Goal: Task Accomplishment & Management: Complete application form

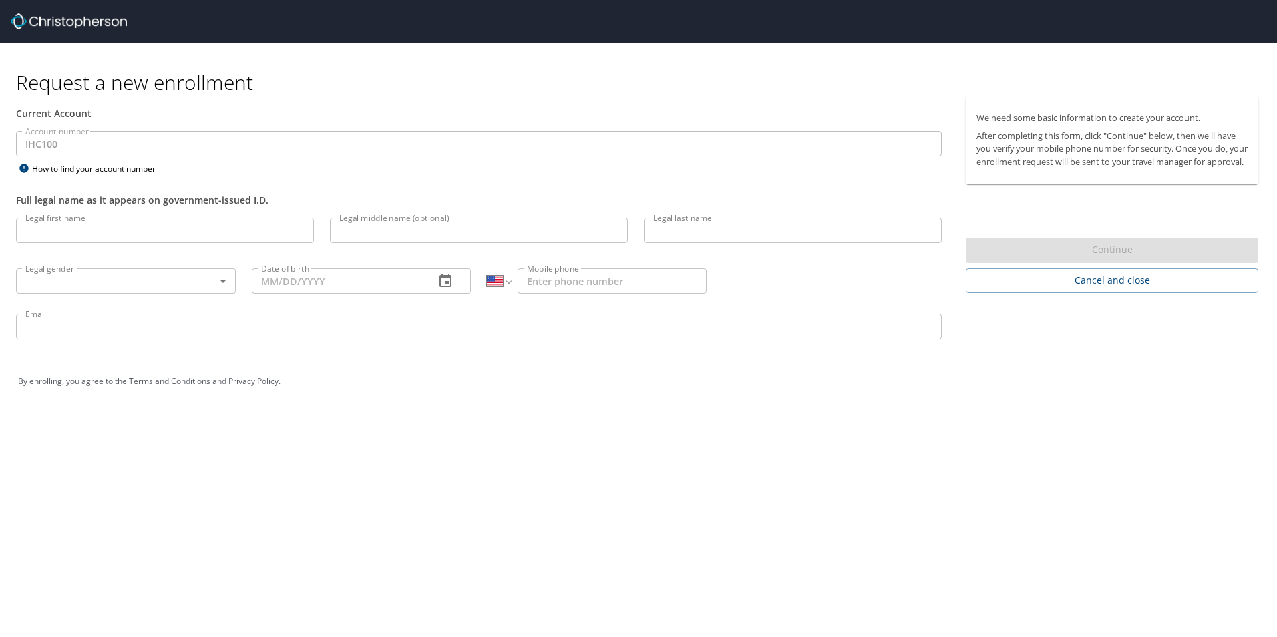
select select "US"
click at [84, 230] on input "Legal first name" at bounding box center [165, 230] width 298 height 25
type input "[PERSON_NAME]"
click at [98, 285] on body "Request a new enrollment Current Account Account number IHC100 Account number H…" at bounding box center [638, 318] width 1277 height 637
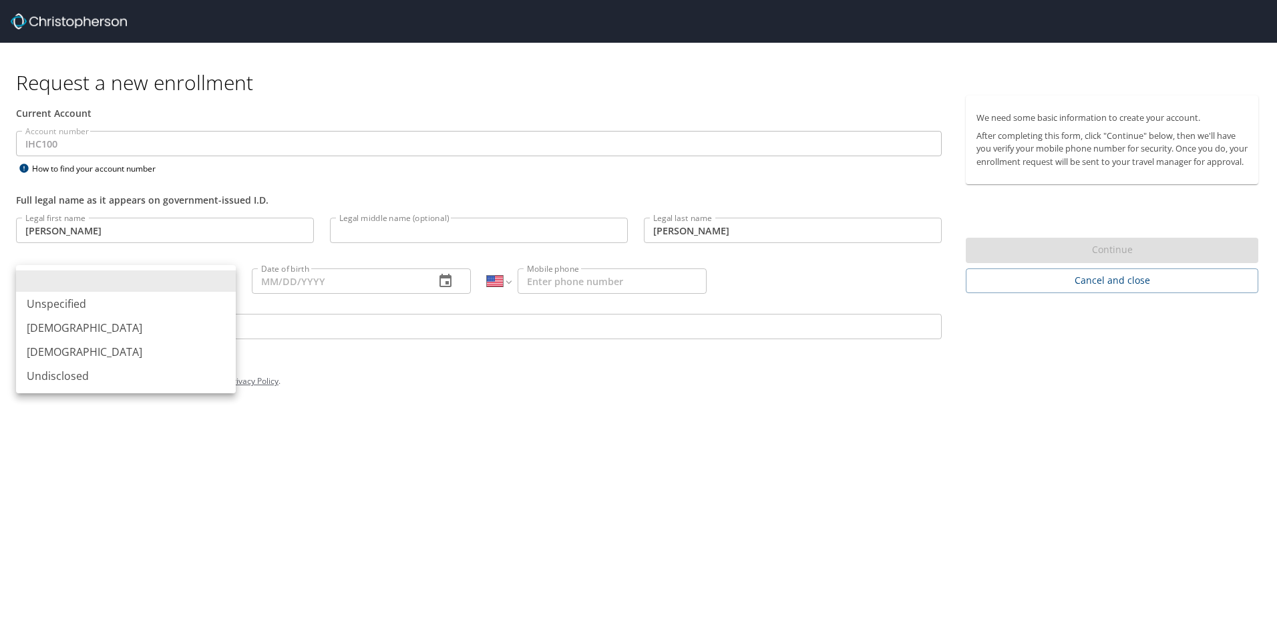
drag, startPoint x: 88, startPoint y: 325, endPoint x: 146, endPoint y: 308, distance: 61.3
click at [88, 326] on li "[DEMOGRAPHIC_DATA]" at bounding box center [126, 328] width 220 height 24
type input "[DEMOGRAPHIC_DATA]"
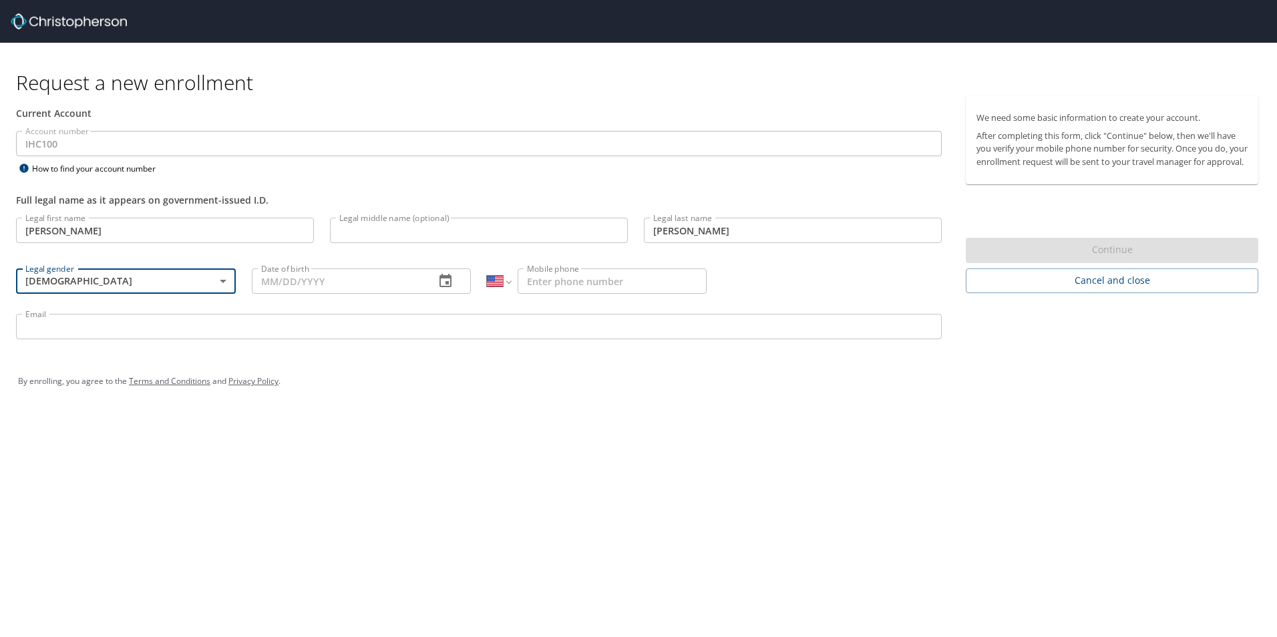
drag, startPoint x: 363, startPoint y: 255, endPoint x: 361, endPoint y: 262, distance: 7.8
click at [364, 255] on div "Legal middle name (optional) Legal middle name (optional)" at bounding box center [479, 232] width 314 height 45
click at [356, 268] on div "Date of birth Date of birth" at bounding box center [362, 280] width 236 height 51
click at [345, 285] on input "Date of birth" at bounding box center [338, 281] width 173 height 25
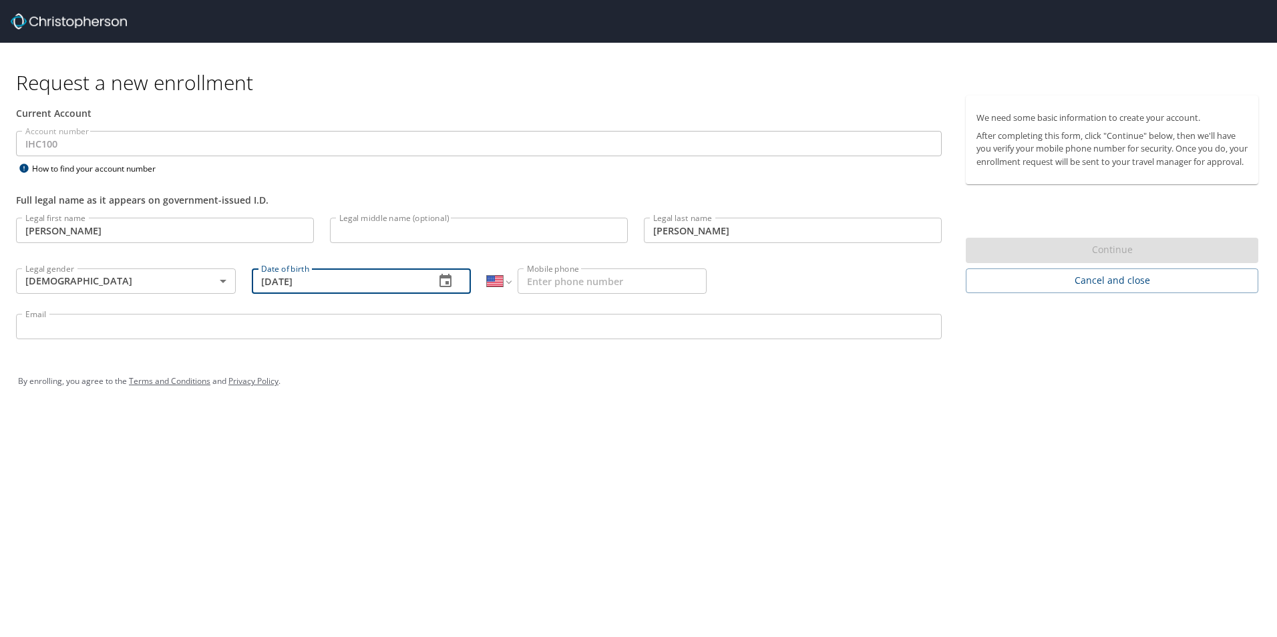
type input "[DATE]"
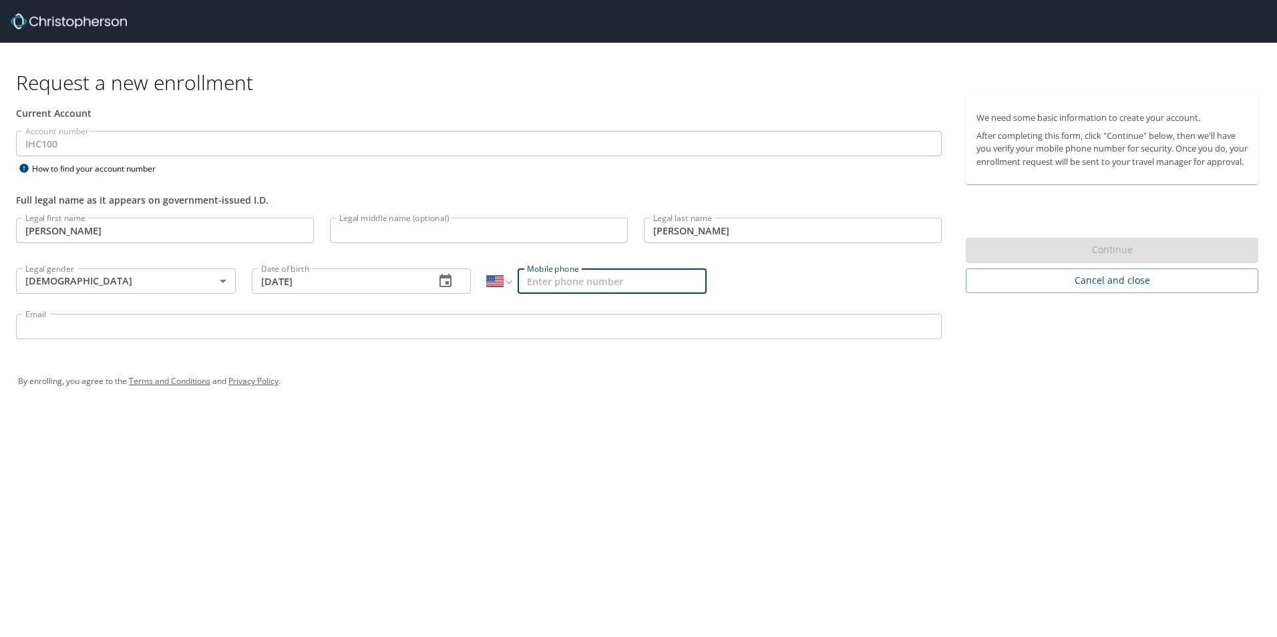
click at [575, 281] on input "Mobile phone" at bounding box center [612, 281] width 189 height 25
type input "[PHONE_NUMBER]"
click at [70, 321] on input "Email" at bounding box center [479, 326] width 926 height 25
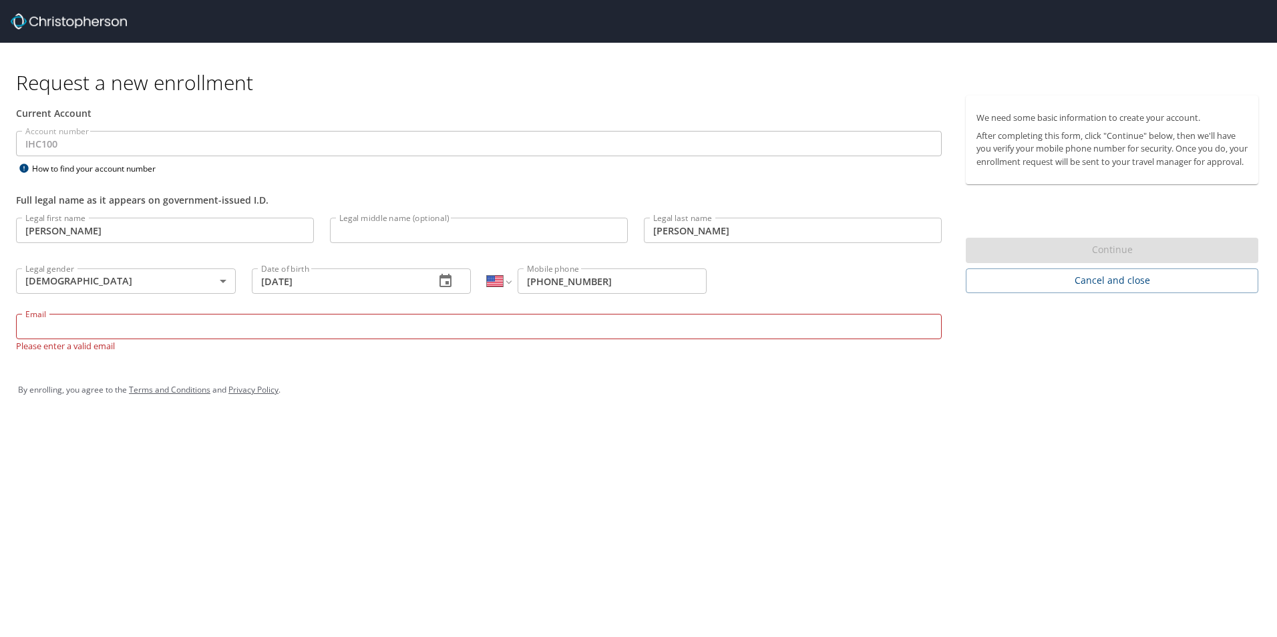
click at [107, 328] on input "Email" at bounding box center [479, 326] width 926 height 25
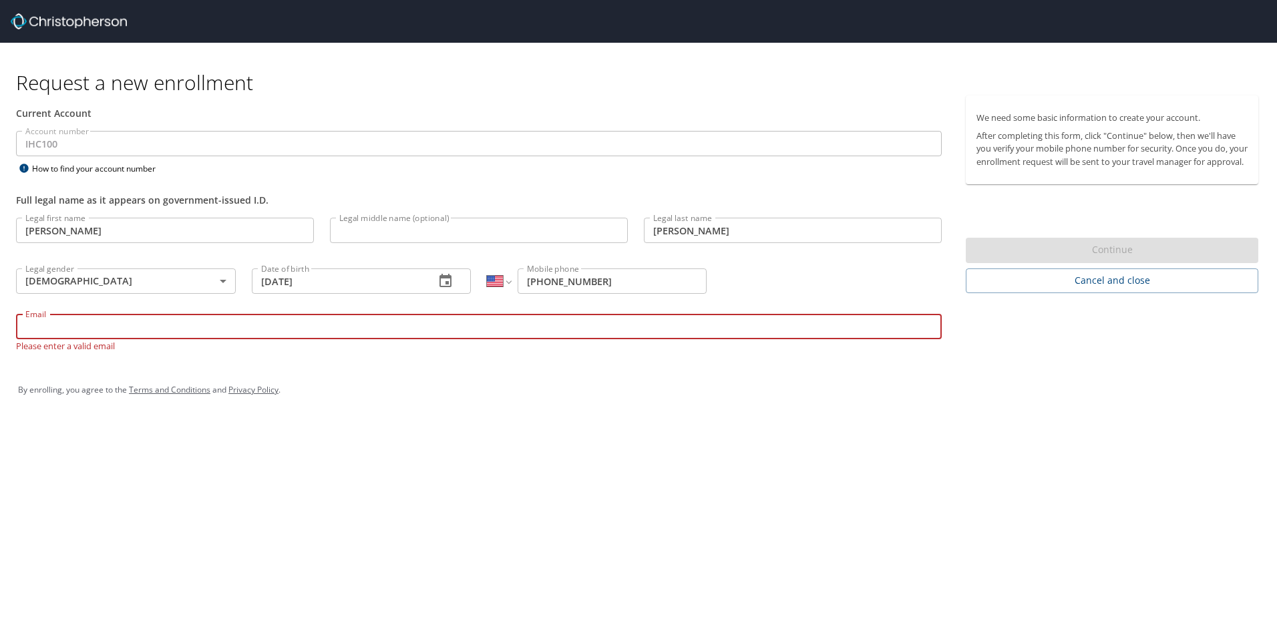
paste input "[PERSON_NAME] <[PERSON_NAME][EMAIL_ADDRESS][DOMAIN_NAME]>"
click at [99, 330] on input "[PERSON_NAME] <[PERSON_NAME][EMAIL_ADDRESS][DOMAIN_NAME]>" at bounding box center [479, 326] width 926 height 25
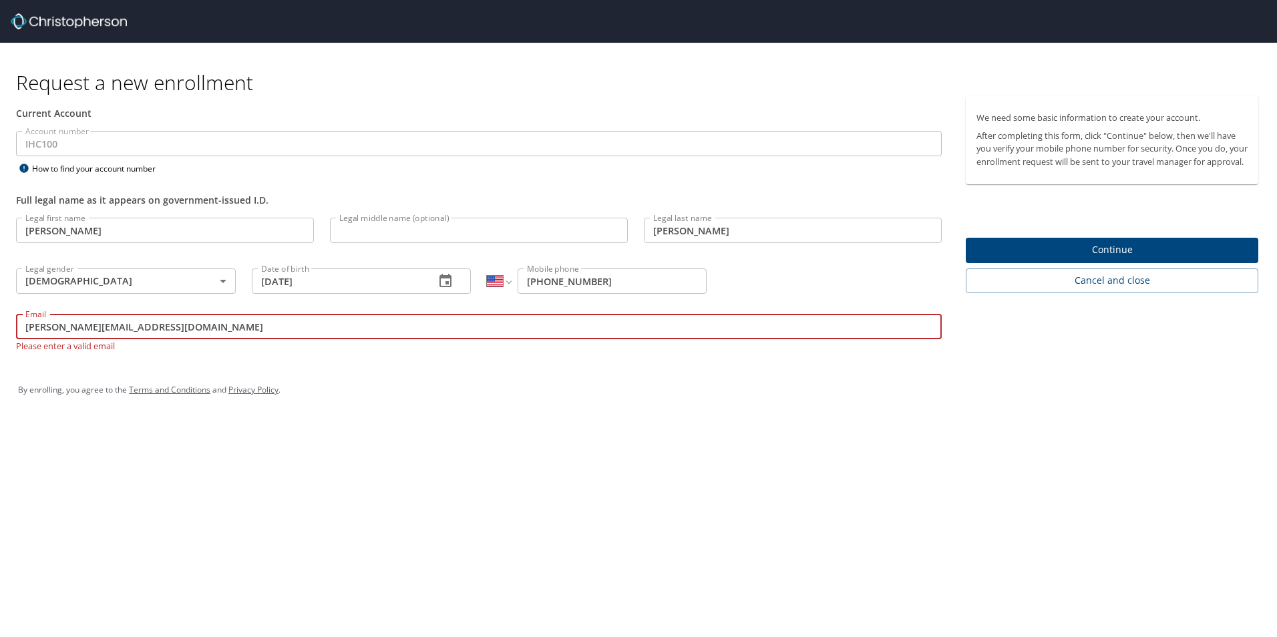
click at [130, 329] on input "[PERSON_NAME][EMAIL_ADDRESS][DOMAIN_NAME]" at bounding box center [479, 326] width 926 height 25
type input "[PERSON_NAME][EMAIL_ADDRESS][DOMAIN_NAME]"
click at [130, 224] on input "[PERSON_NAME]" at bounding box center [165, 230] width 298 height 25
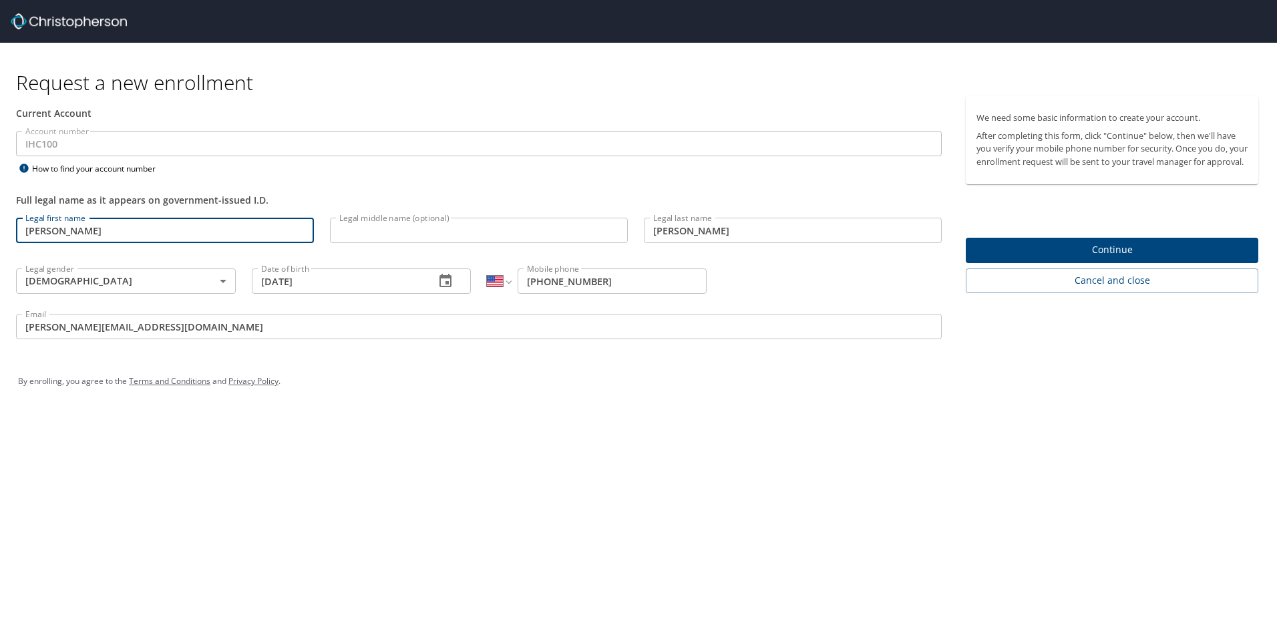
click at [1132, 259] on span "Continue" at bounding box center [1112, 250] width 271 height 17
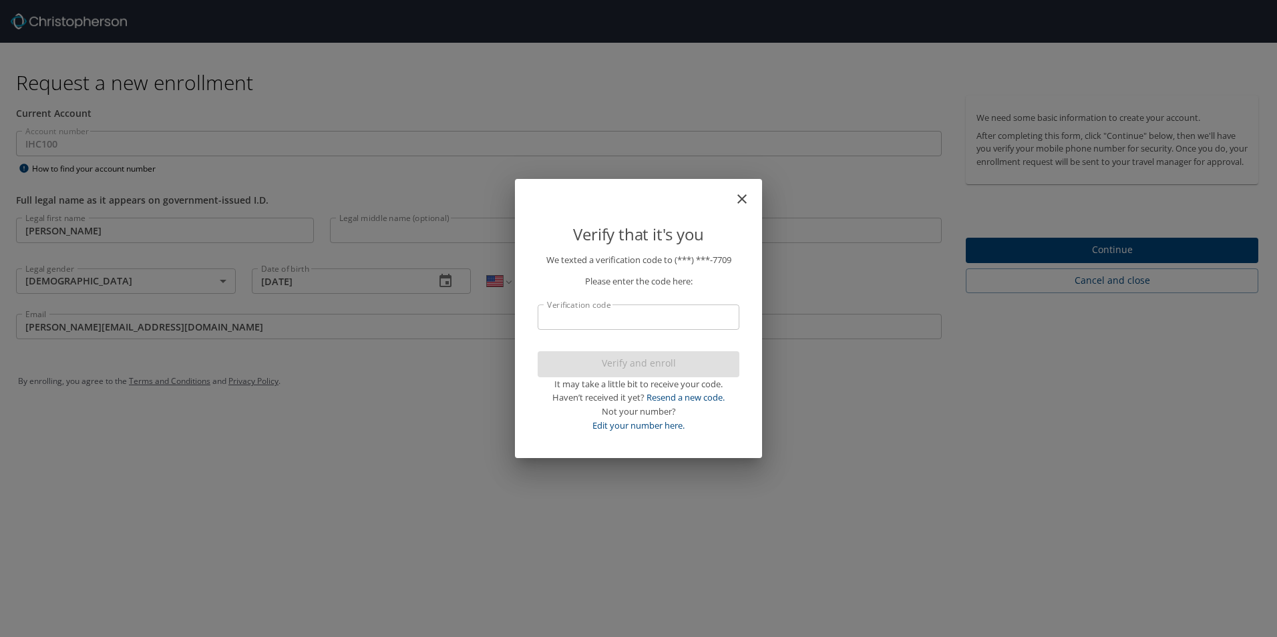
click at [608, 327] on input "Verification code" at bounding box center [639, 317] width 202 height 25
click at [630, 322] on input "Verification code" at bounding box center [639, 317] width 202 height 25
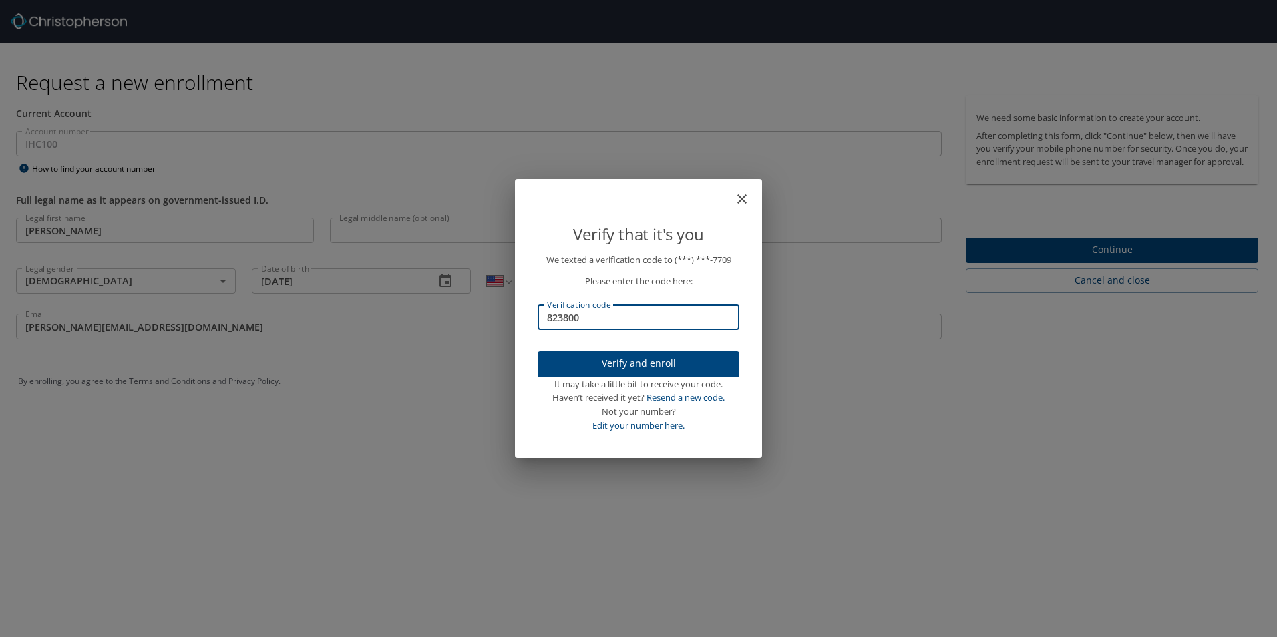
type input "823800"
click at [621, 367] on span "Verify and enroll" at bounding box center [638, 363] width 180 height 17
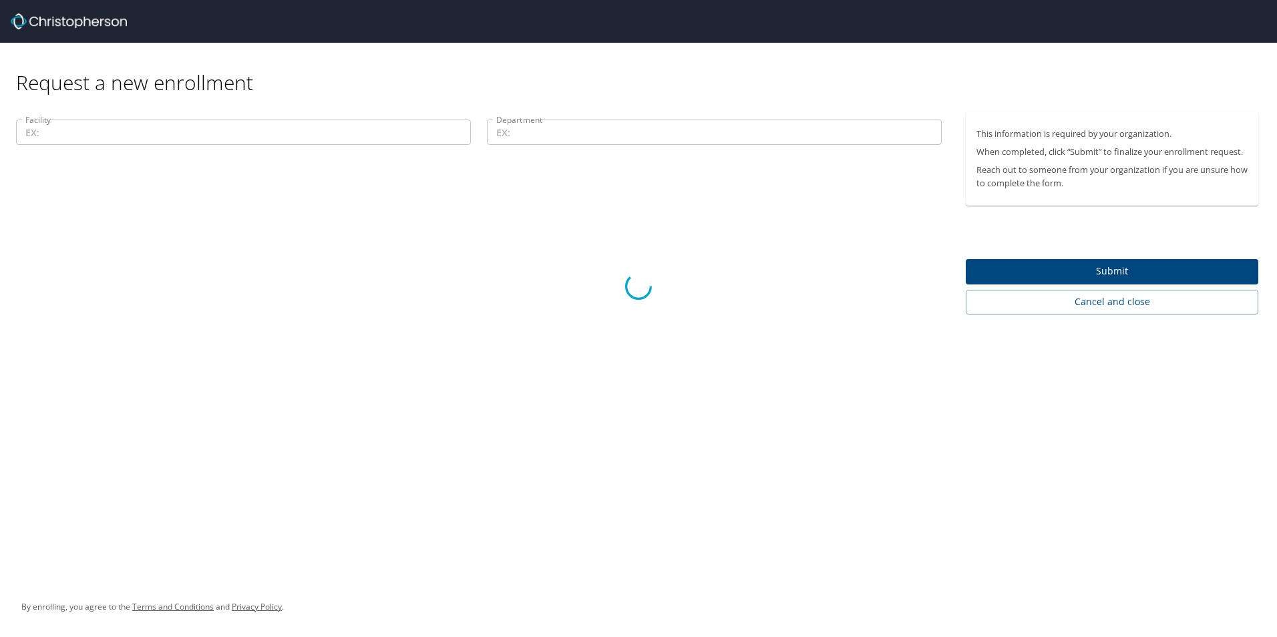
click at [431, 137] on div at bounding box center [638, 287] width 1277 height 701
click at [1054, 269] on div at bounding box center [638, 287] width 1277 height 701
click at [1073, 275] on div at bounding box center [638, 287] width 1277 height 701
click at [1124, 272] on div at bounding box center [638, 287] width 1277 height 701
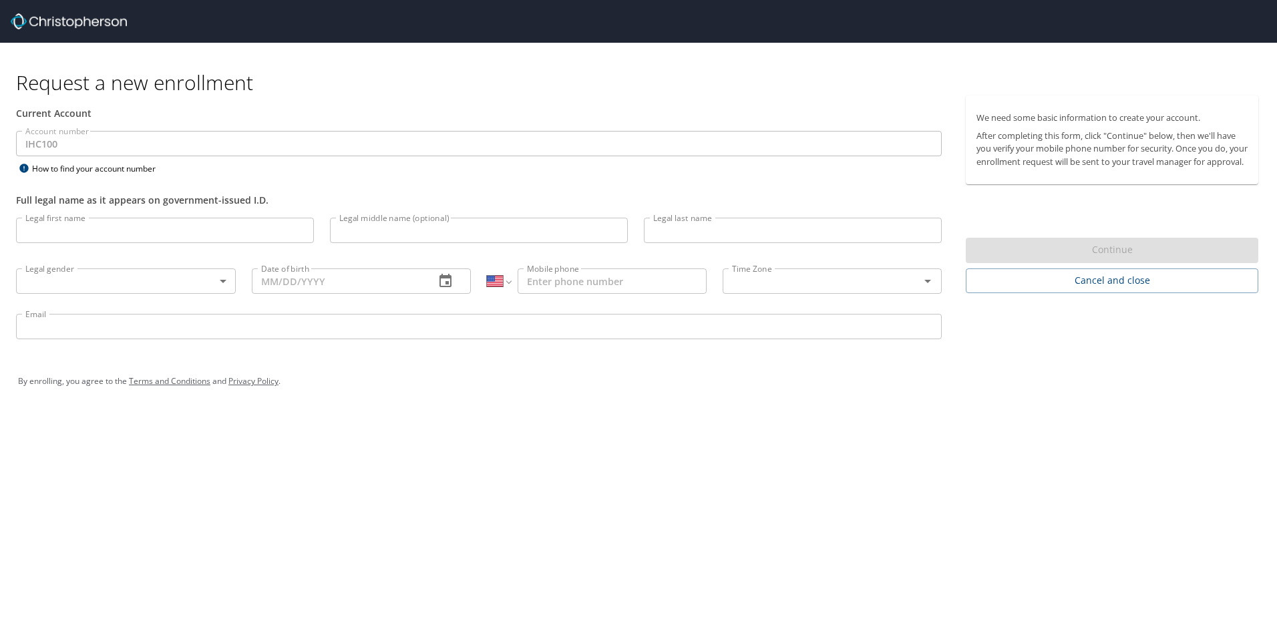
select select "US"
click at [184, 234] on input "Legal first name" at bounding box center [165, 230] width 298 height 25
type input "[PERSON_NAME]"
click at [152, 270] on body "Request a new enrollment Current Account Account number IHC100 Account number H…" at bounding box center [638, 318] width 1277 height 637
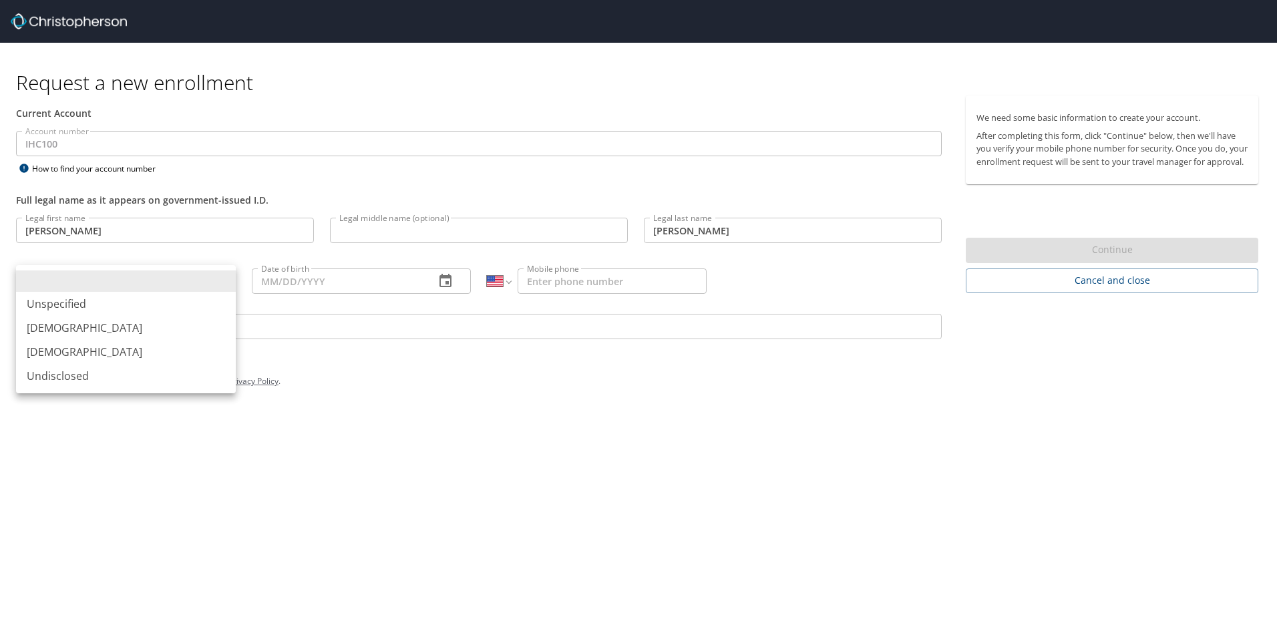
click at [124, 319] on li "[DEMOGRAPHIC_DATA]" at bounding box center [126, 328] width 220 height 24
type input "[DEMOGRAPHIC_DATA]"
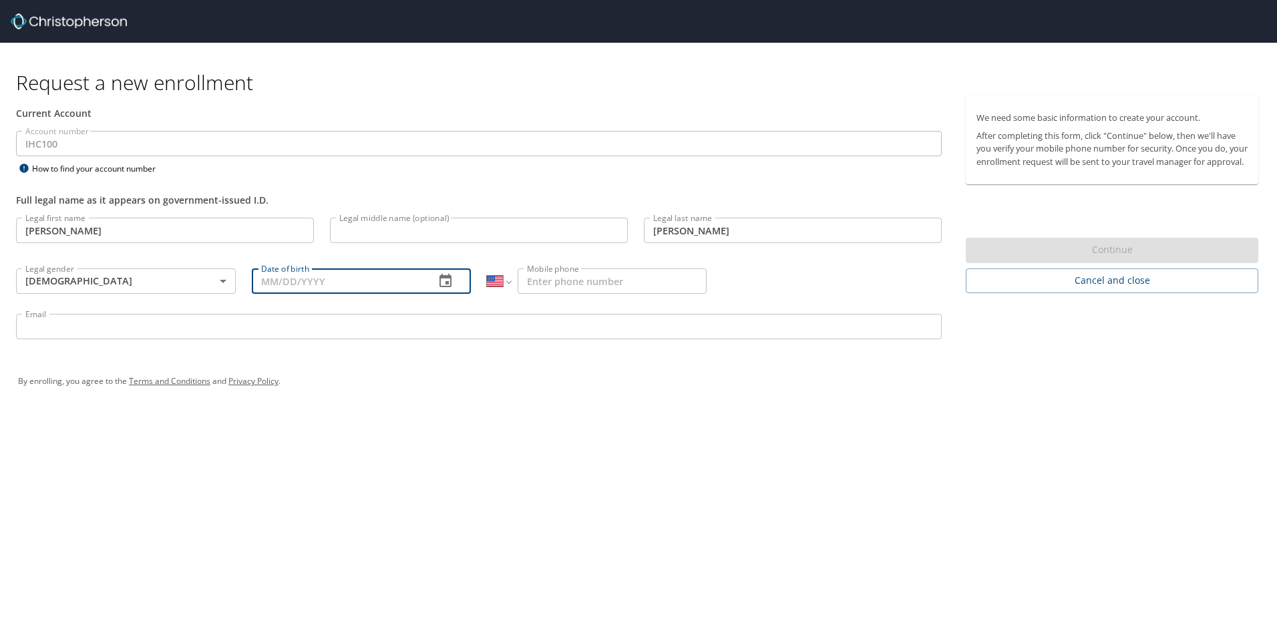
click at [353, 278] on input "Date of birth" at bounding box center [338, 281] width 173 height 25
type input "[DATE]"
click at [589, 285] on input "Mobile phone" at bounding box center [612, 281] width 189 height 25
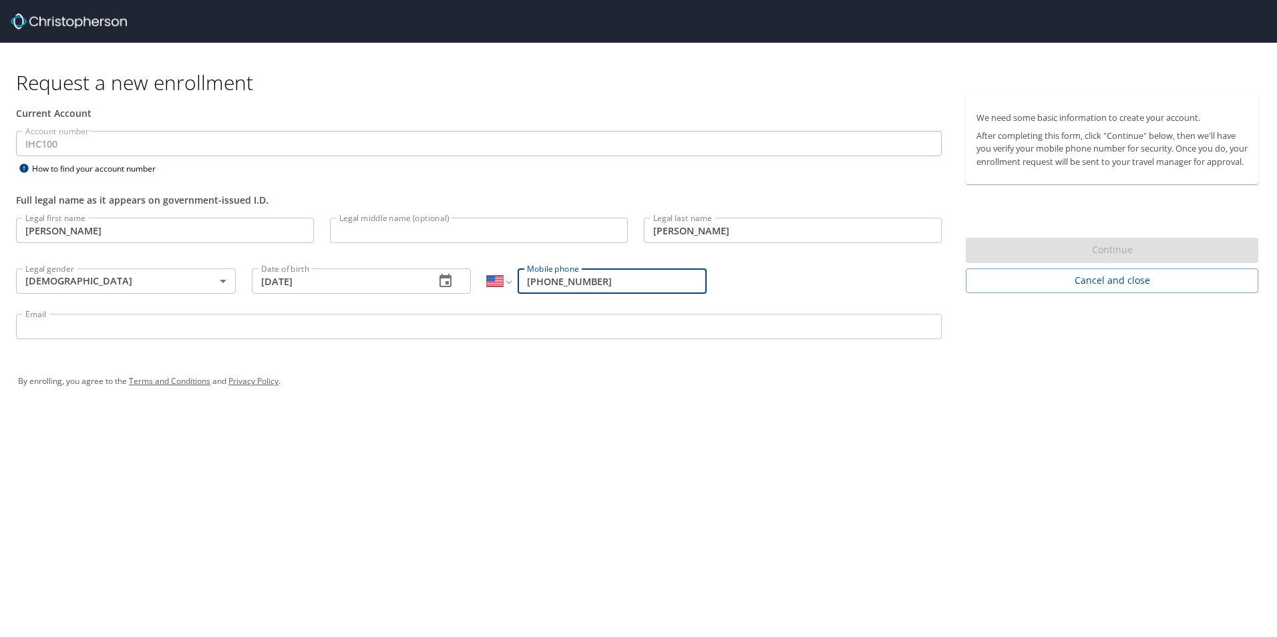
type input "[PHONE_NUMBER]"
click at [162, 334] on input "Email" at bounding box center [479, 326] width 926 height 25
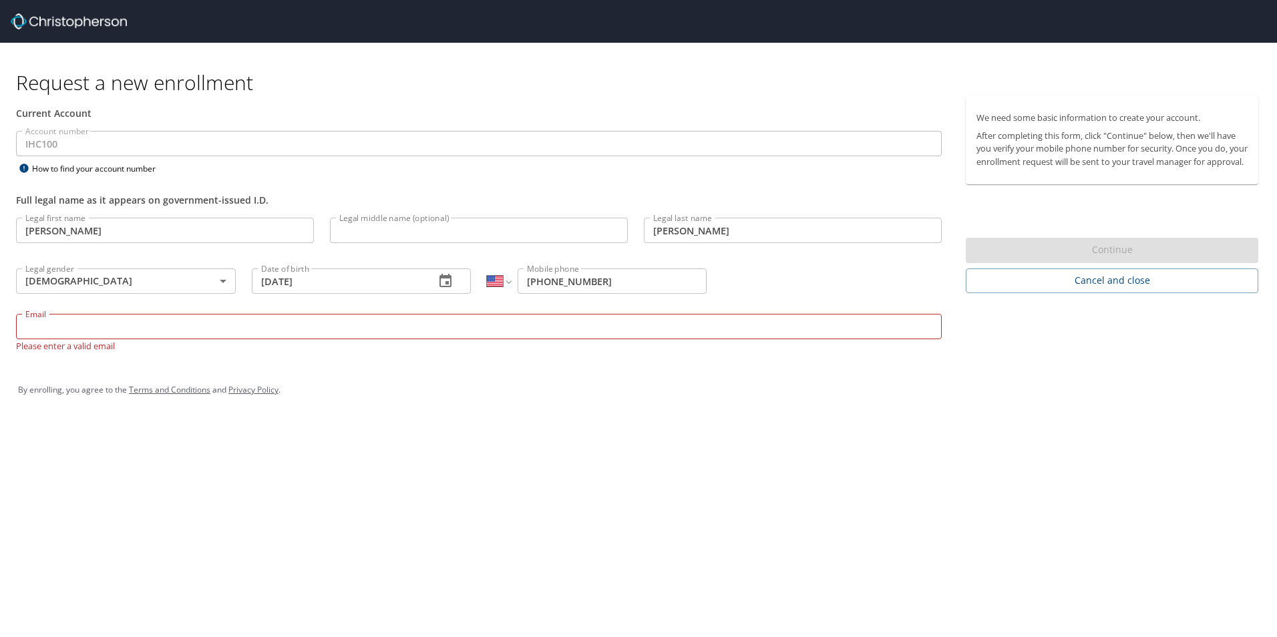
click at [138, 323] on input "Email" at bounding box center [479, 326] width 926 height 25
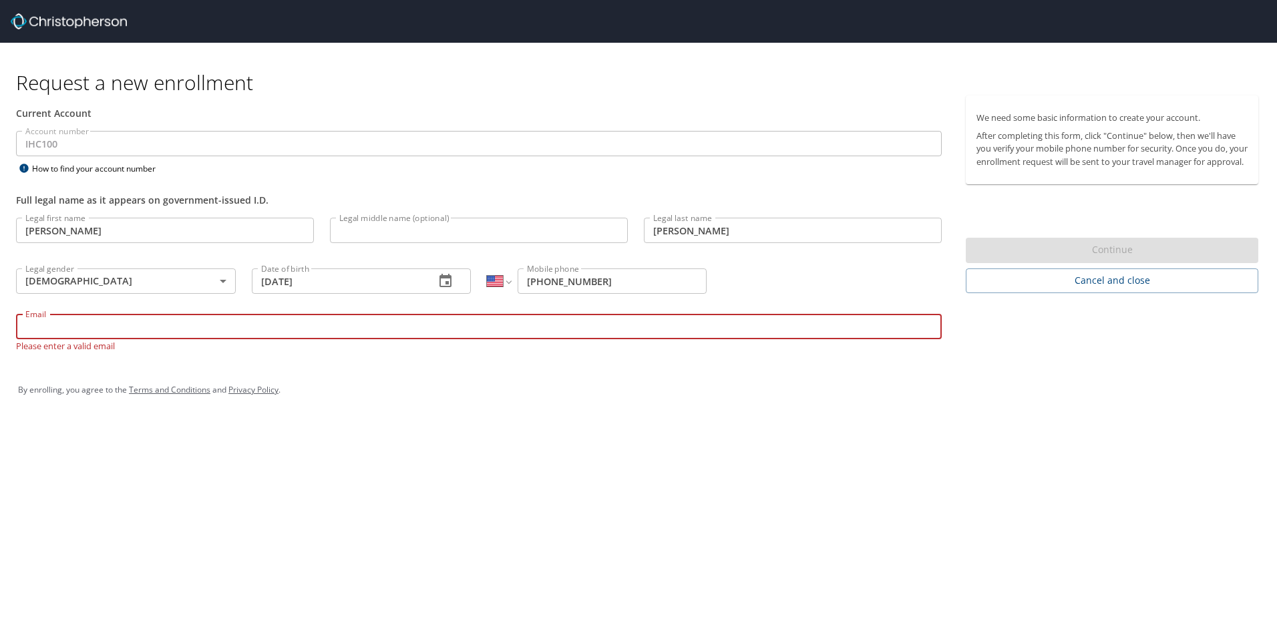
paste input "markus.jones@imail.org"
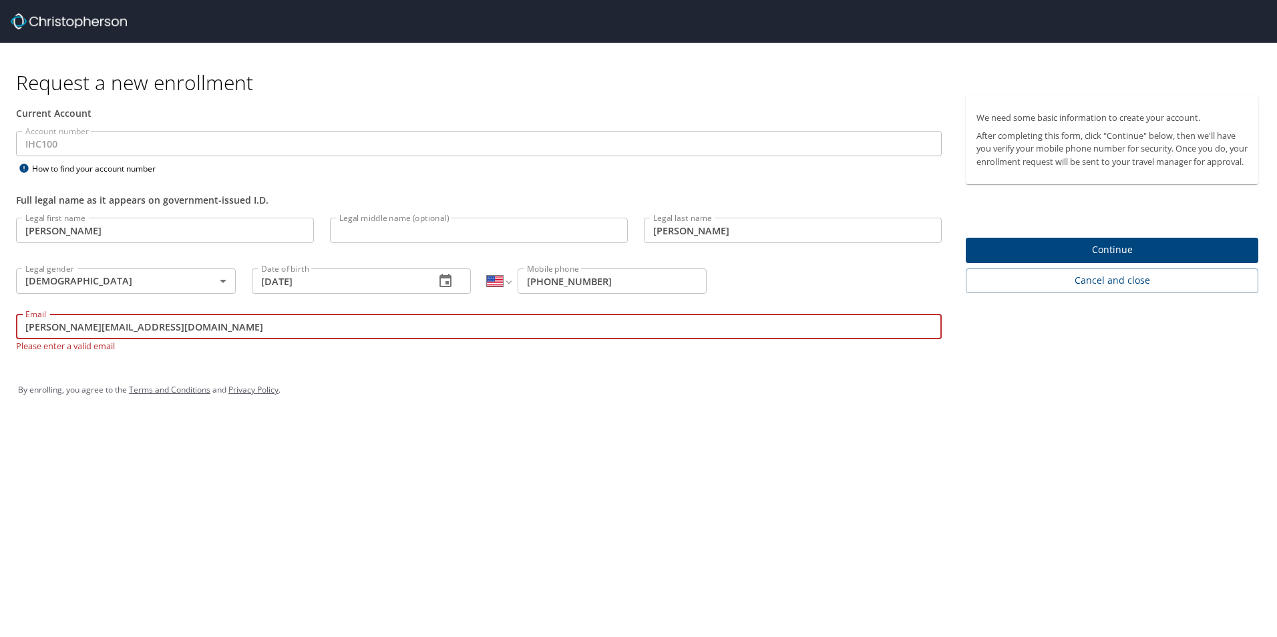
type input "markus.jones@imail.org"
click at [1125, 259] on span "Continue" at bounding box center [1112, 250] width 271 height 17
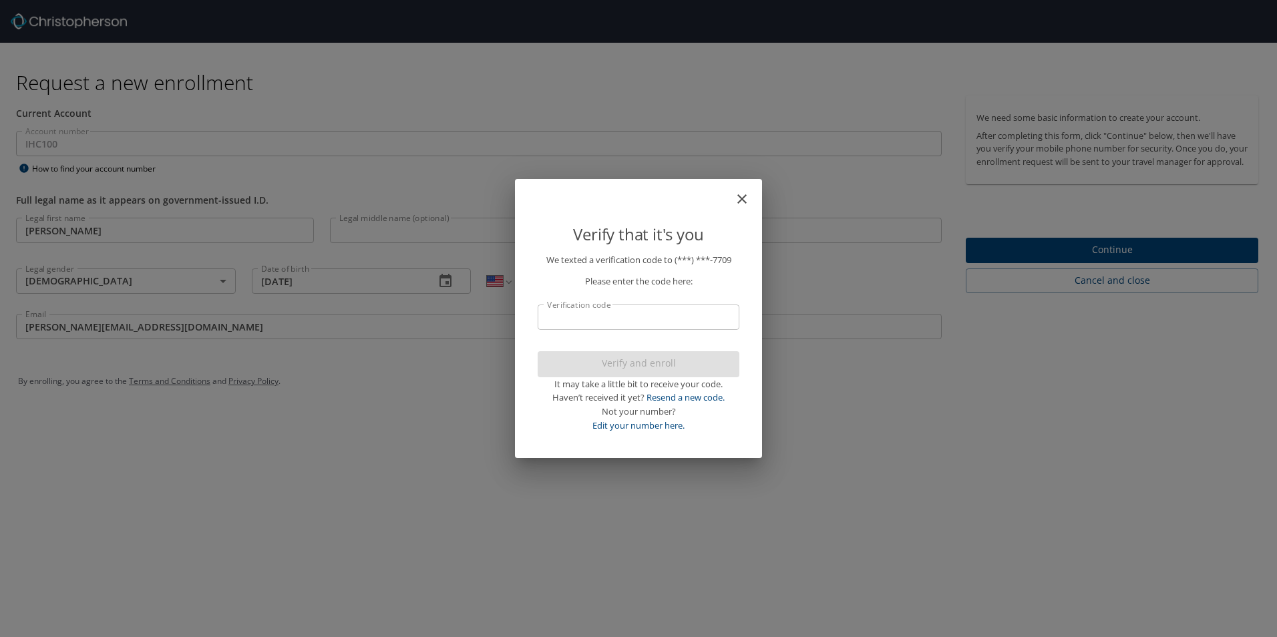
click at [590, 318] on input "Verification code" at bounding box center [639, 317] width 202 height 25
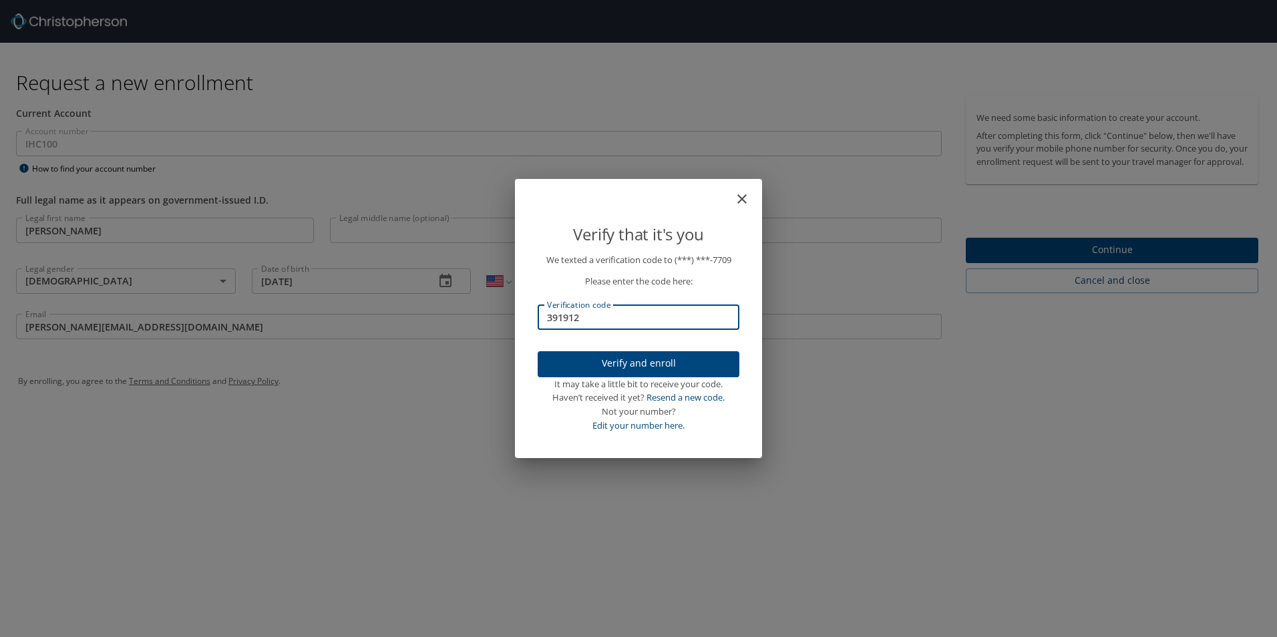
type input "391912"
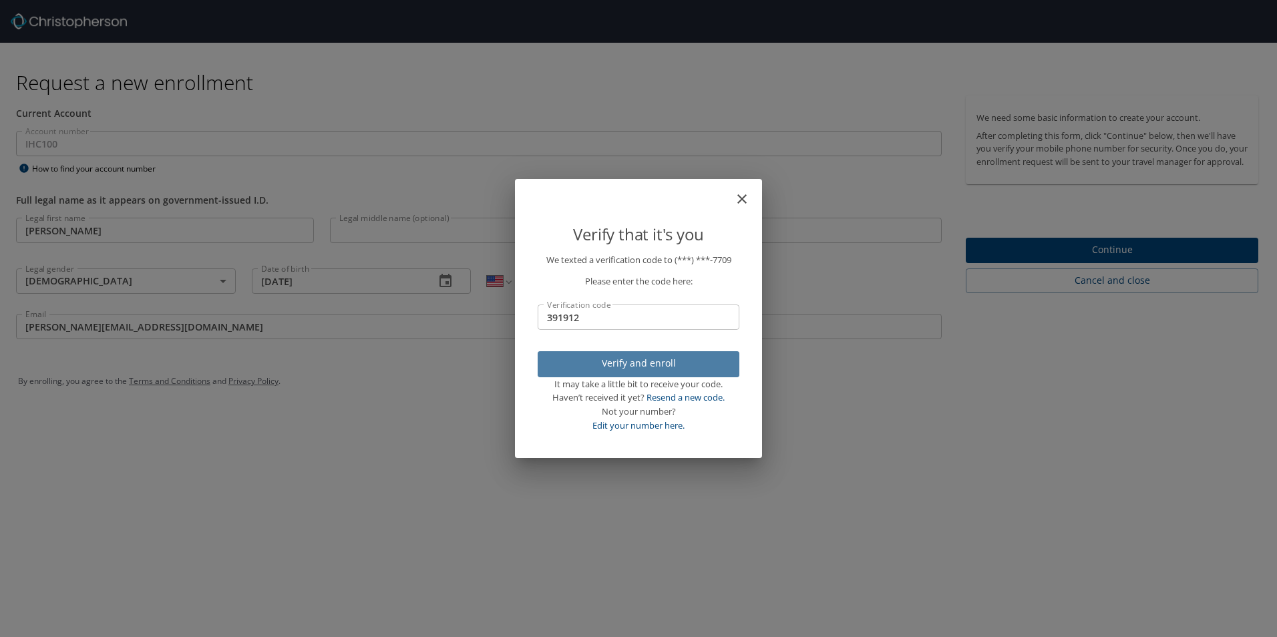
click at [634, 365] on span "Verify and enroll" at bounding box center [638, 363] width 180 height 17
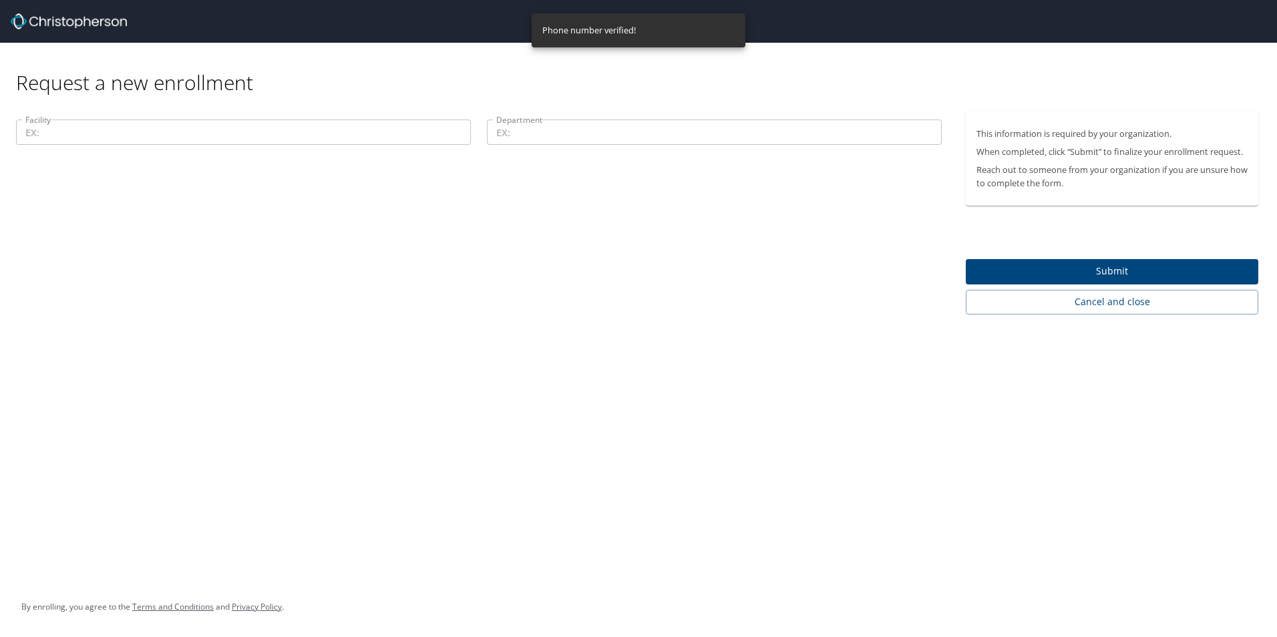
click at [999, 270] on span "Submit" at bounding box center [1112, 271] width 271 height 17
click at [122, 127] on div at bounding box center [638, 287] width 1277 height 701
click at [331, 129] on div at bounding box center [638, 287] width 1277 height 701
